Goal: Transaction & Acquisition: Purchase product/service

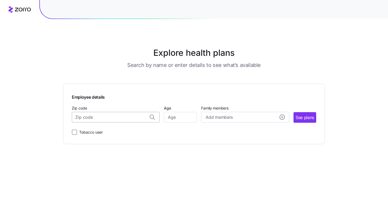
click at [109, 117] on input "Zip code" at bounding box center [116, 117] width 88 height 11
drag, startPoint x: 118, startPoint y: 131, endPoint x: 121, endPoint y: 130, distance: 3.8
click at [118, 131] on span "[GEOGRAPHIC_DATA], [GEOGRAPHIC_DATA]" at bounding box center [115, 131] width 74 height 7
type input "[GEOGRAPHIC_DATA], [GEOGRAPHIC_DATA]"
click at [183, 121] on input "Age" at bounding box center [180, 117] width 33 height 11
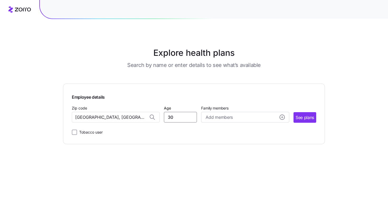
type input "30"
drag, startPoint x: 240, startPoint y: 123, endPoint x: 243, endPoint y: 118, distance: 5.2
click at [240, 122] on div "Employee details Zip code [GEOGRAPHIC_DATA], [GEOGRAPHIC_DATA] Age [DEMOGRAPHIC…" at bounding box center [194, 113] width 245 height 43
click at [244, 118] on div "Add members" at bounding box center [245, 117] width 79 height 7
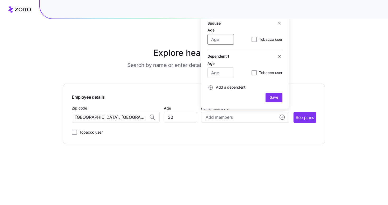
click at [221, 39] on input "Age" at bounding box center [221, 39] width 26 height 11
type input "35"
click at [278, 55] on icon "button" at bounding box center [280, 56] width 4 height 4
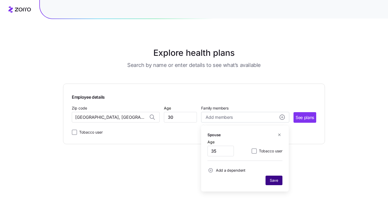
click at [273, 181] on span "Save" at bounding box center [274, 180] width 8 height 5
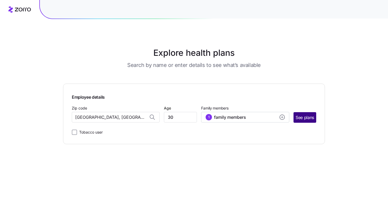
click at [309, 119] on span "See plans" at bounding box center [305, 117] width 18 height 7
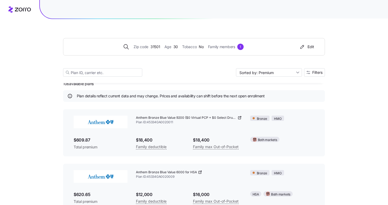
scroll to position [9, 0]
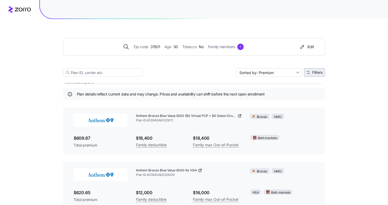
click at [313, 72] on span "Filters" at bounding box center [318, 73] width 10 height 4
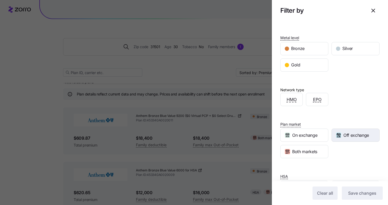
scroll to position [72, 0]
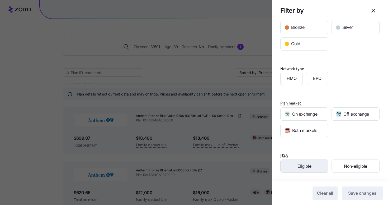
click at [310, 163] on span "Eligible" at bounding box center [305, 166] width 14 height 7
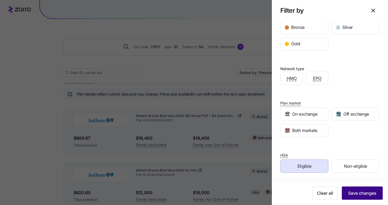
click at [360, 190] on span "Save changes" at bounding box center [362, 193] width 28 height 6
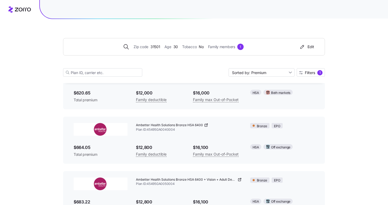
scroll to position [0, 0]
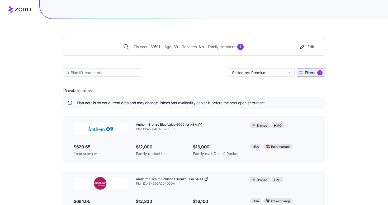
click at [314, 72] on span "Filters" at bounding box center [310, 73] width 10 height 4
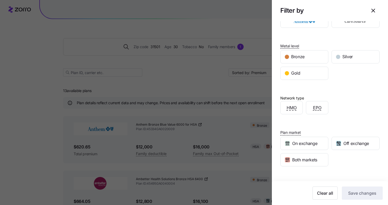
scroll to position [72, 0]
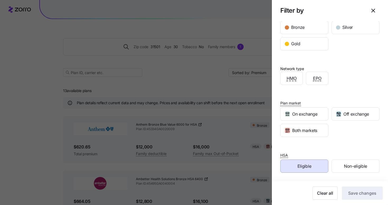
click at [318, 163] on div "Eligible" at bounding box center [305, 166] width 48 height 13
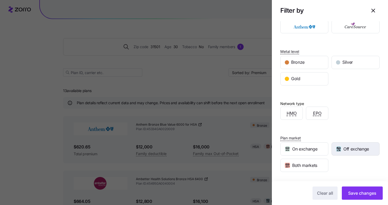
scroll to position [44, 0]
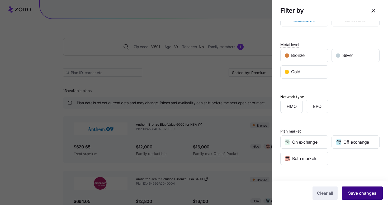
click at [366, 190] on span "Save changes" at bounding box center [362, 193] width 28 height 6
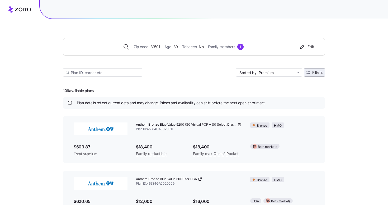
click at [317, 73] on span "Filters" at bounding box center [318, 73] width 10 height 4
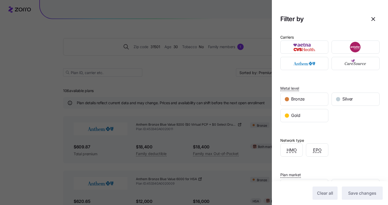
drag, startPoint x: 309, startPoint y: 117, endPoint x: 352, endPoint y: 148, distance: 52.6
click at [309, 117] on div "Gold" at bounding box center [305, 115] width 48 height 13
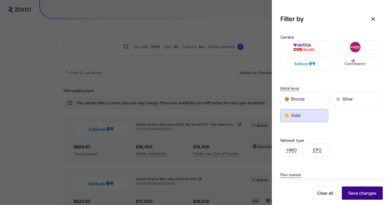
click at [371, 192] on span "Save changes" at bounding box center [362, 193] width 28 height 6
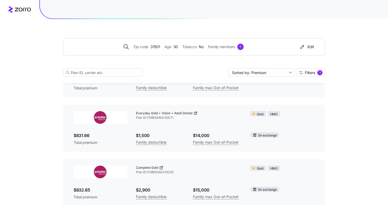
scroll to position [0, 0]
